Goal: Task Accomplishment & Management: Manage account settings

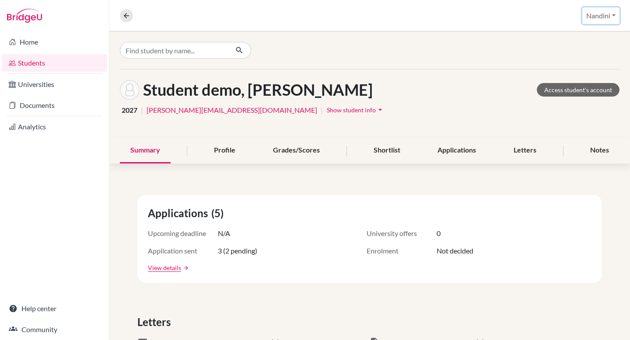
click at [606, 10] on button "Nandini" at bounding box center [600, 15] width 37 height 17
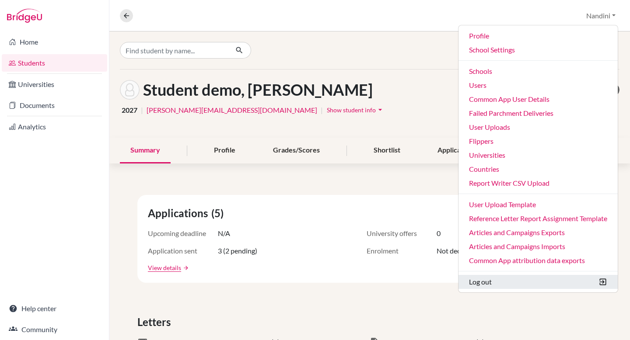
click at [479, 280] on button "Log out" at bounding box center [538, 282] width 159 height 14
